Goal: Communication & Community: Answer question/provide support

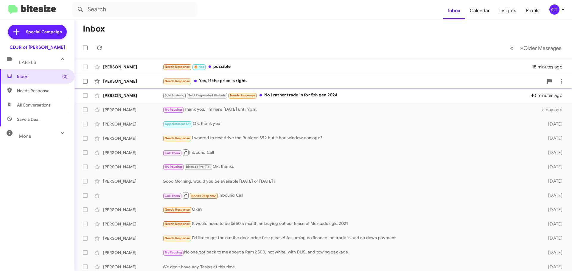
click at [237, 82] on div "Needs Response Yes, if the price is right." at bounding box center [353, 81] width 381 height 7
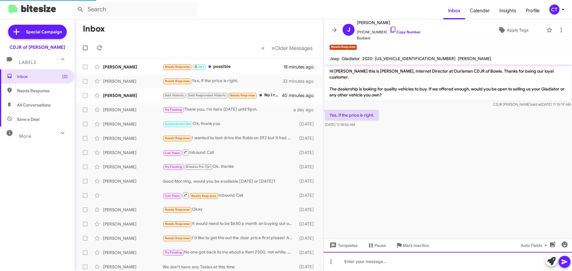
click at [398, 265] on div at bounding box center [448, 261] width 249 height 19
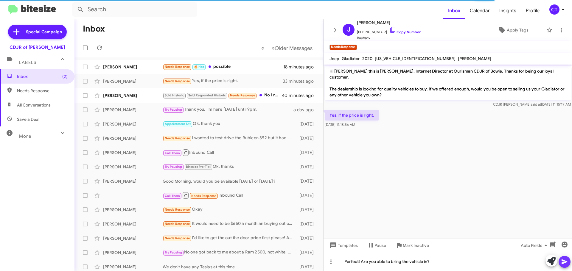
click at [567, 265] on icon at bounding box center [564, 262] width 7 height 7
click at [236, 69] on div "Needs Response 🔥 Hot possible" at bounding box center [229, 66] width 132 height 7
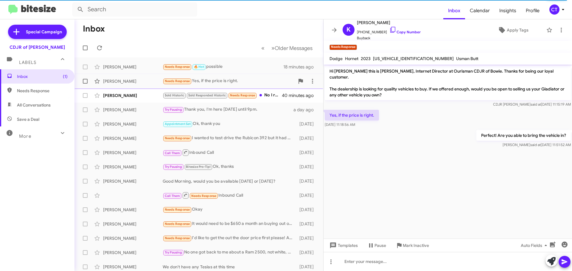
click at [220, 80] on div "Needs Response Yes, if the price is right." at bounding box center [229, 81] width 132 height 7
click at [222, 67] on div "Needs Response 🔥 Hot possible" at bounding box center [229, 66] width 132 height 7
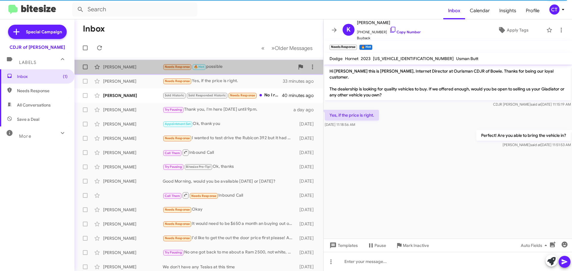
click at [222, 67] on div "Needs Response 🔥 Hot possible" at bounding box center [229, 66] width 132 height 7
